Goal: Use online tool/utility: Use online tool/utility

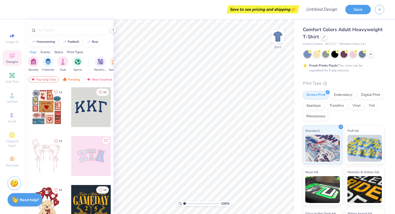
click at [72, 35] on div at bounding box center [68, 29] width 89 height 18
click at [72, 33] on div at bounding box center [68, 30] width 81 height 10
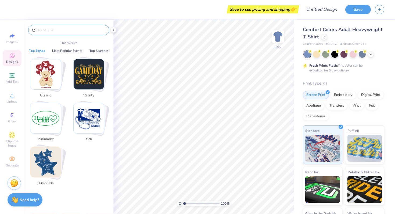
click at [73, 30] on input "text" at bounding box center [71, 29] width 69 height 5
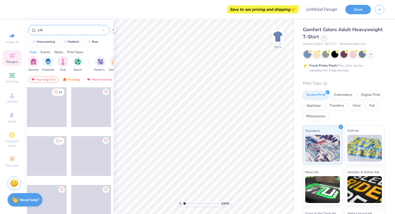
type input "y2k"
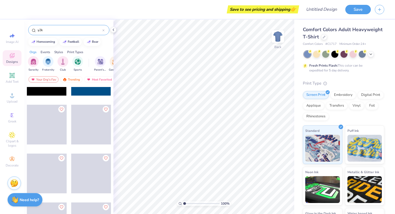
scroll to position [425, 0]
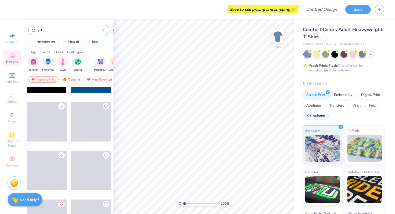
click at [308, 117] on div "Rhinestones" at bounding box center [316, 116] width 26 height 8
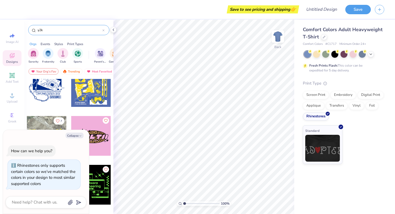
scroll to position [0, 0]
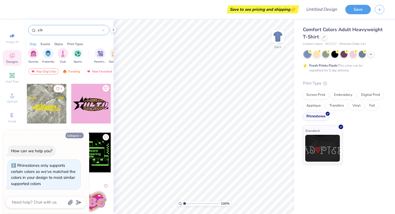
click at [79, 135] on icon "button" at bounding box center [80, 135] width 3 height 3
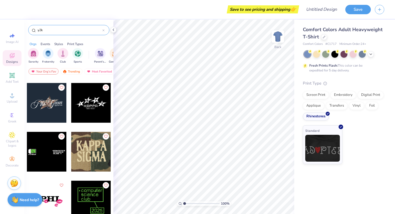
scroll to position [5369, 0]
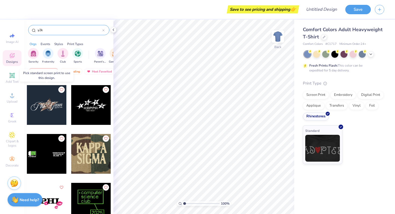
click at [48, 112] on div at bounding box center [47, 105] width 40 height 40
click at [27, 103] on div at bounding box center [7, 105] width 40 height 40
click at [326, 112] on div at bounding box center [327, 113] width 4 height 4
click at [326, 110] on div "Screen Print Embroidery Digital Print Applique Transfers Vinyl Foil Rhinestones" at bounding box center [343, 106] width 81 height 30
click at [321, 95] on div "Screen Print" at bounding box center [316, 94] width 26 height 8
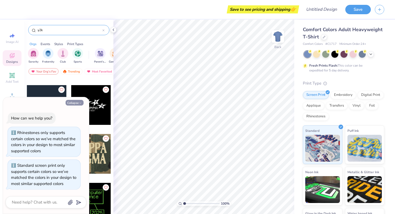
click at [81, 103] on icon "button" at bounding box center [80, 102] width 3 height 3
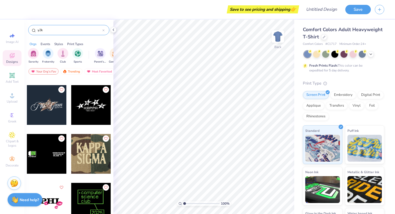
click at [49, 104] on div at bounding box center [47, 105] width 40 height 40
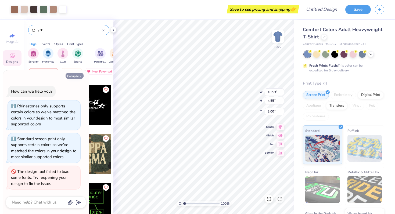
click at [70, 75] on button "Collapse" at bounding box center [75, 76] width 18 height 6
type textarea "x"
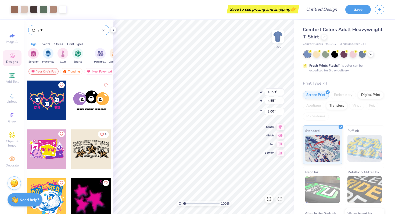
scroll to position [6307, 0]
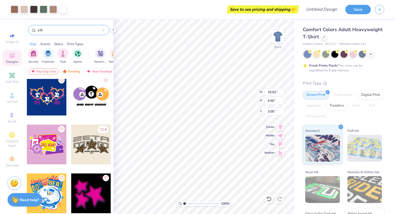
click at [89, 147] on div at bounding box center [91, 145] width 40 height 40
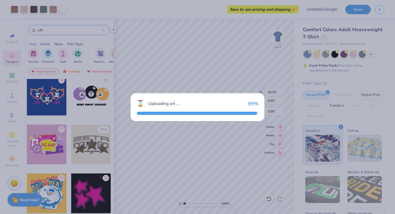
type input "10.47"
type input "5.32"
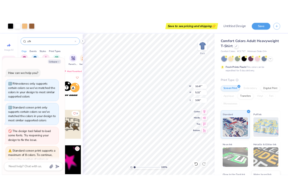
scroll to position [35, 0]
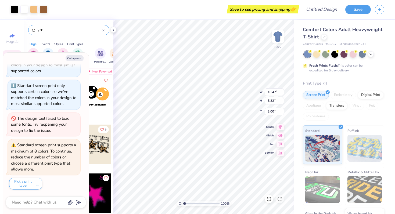
type textarea "x"
type input "9.84"
type textarea "x"
type input "6.58"
type input "4.53"
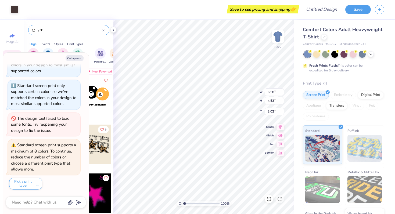
type input "3.02"
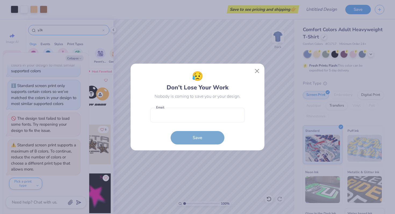
type textarea "x"
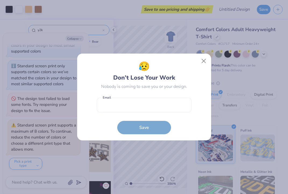
type textarea "x"
